Goal: Task Accomplishment & Management: Manage account settings

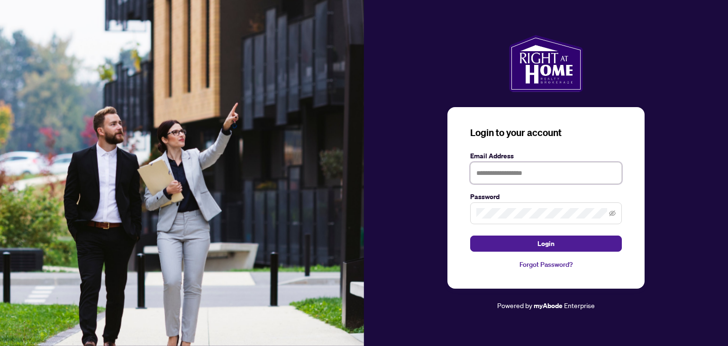
click at [503, 177] on input "text" at bounding box center [546, 173] width 152 height 22
type input "**********"
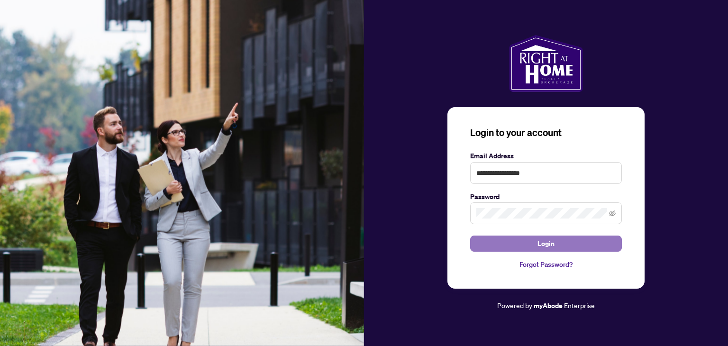
click at [536, 240] on button "Login" at bounding box center [546, 243] width 152 height 16
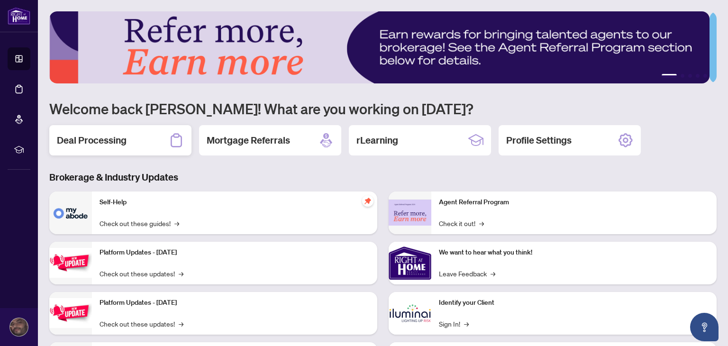
click at [130, 148] on div "Deal Processing" at bounding box center [120, 140] width 142 height 30
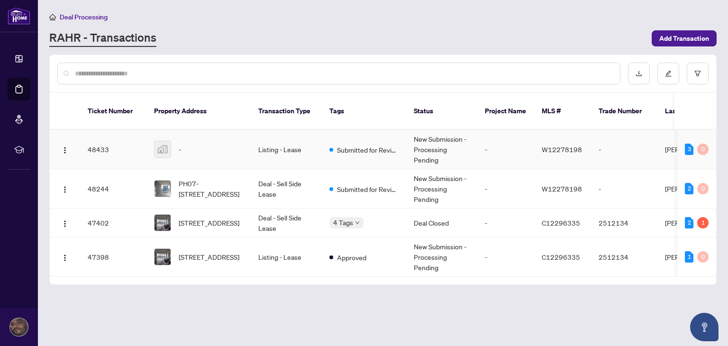
click at [431, 144] on td "New Submission - Processing Pending" at bounding box center [441, 149] width 71 height 39
click at [488, 179] on td "-" at bounding box center [505, 188] width 57 height 39
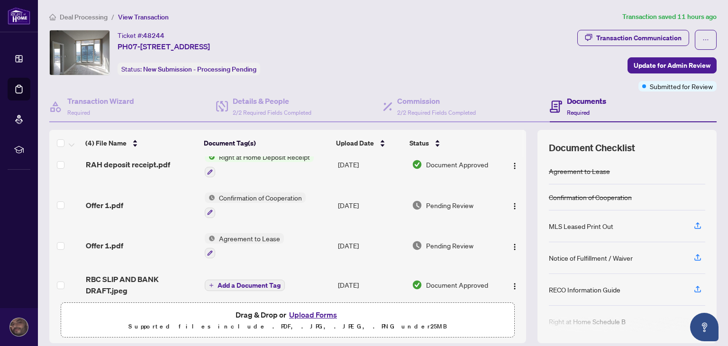
scroll to position [19, 0]
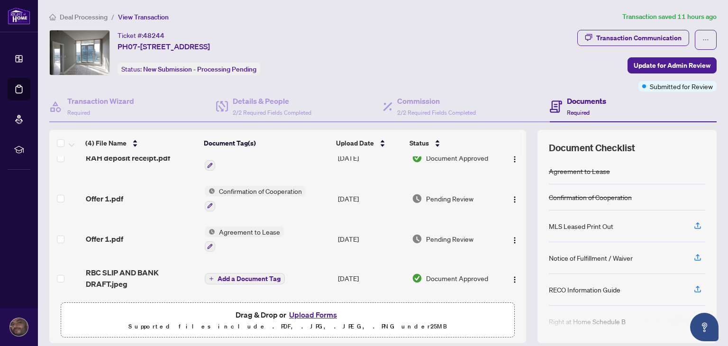
click at [523, 146] on th at bounding box center [524, 143] width 3 height 27
